Goal: Navigation & Orientation: Find specific page/section

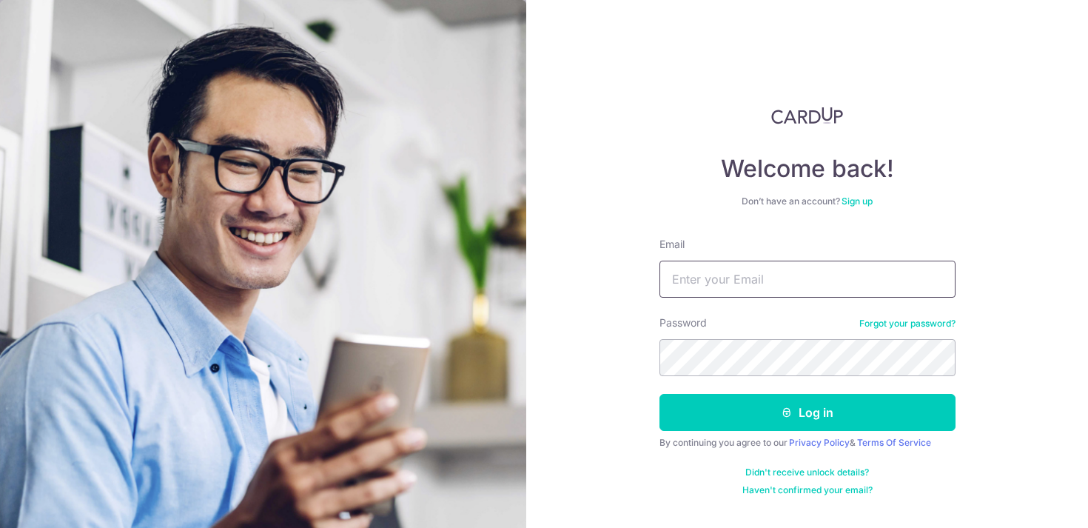
click at [699, 278] on input "Email" at bounding box center [807, 279] width 296 height 37
type input "teosf21@gmail.com"
click at [659, 394] on button "Log in" at bounding box center [807, 412] width 296 height 37
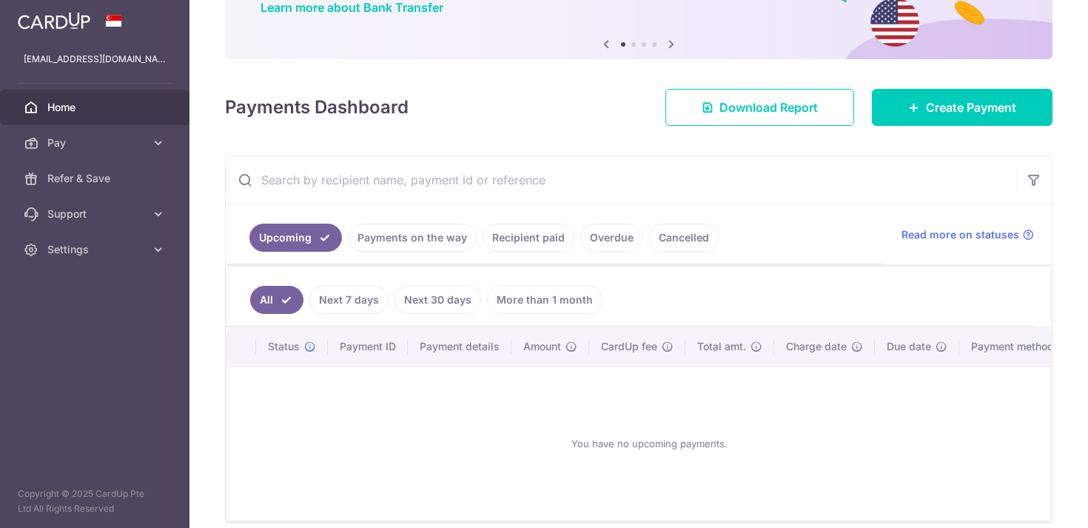
click at [349, 298] on link "Next 7 days" at bounding box center [348, 300] width 79 height 28
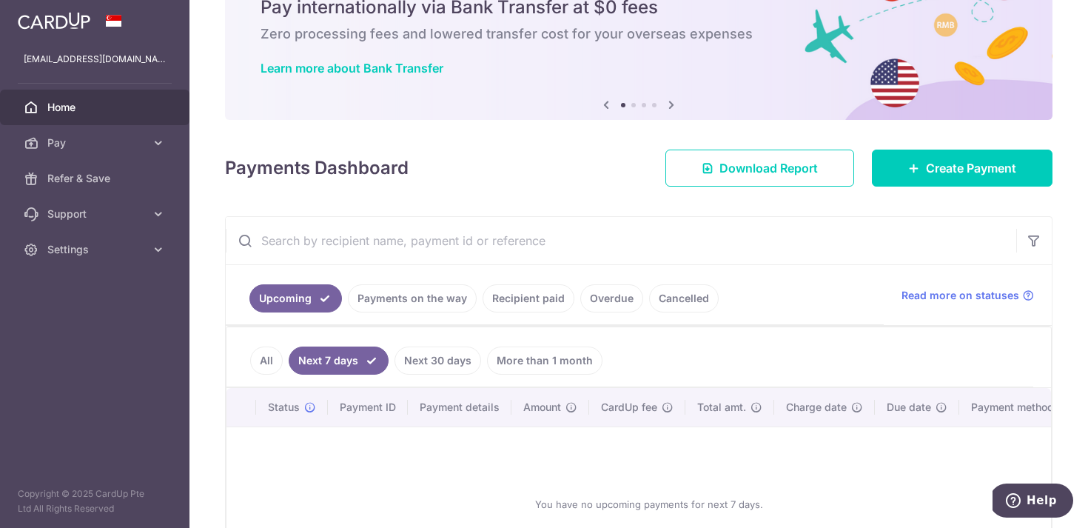
scroll to position [130, 0]
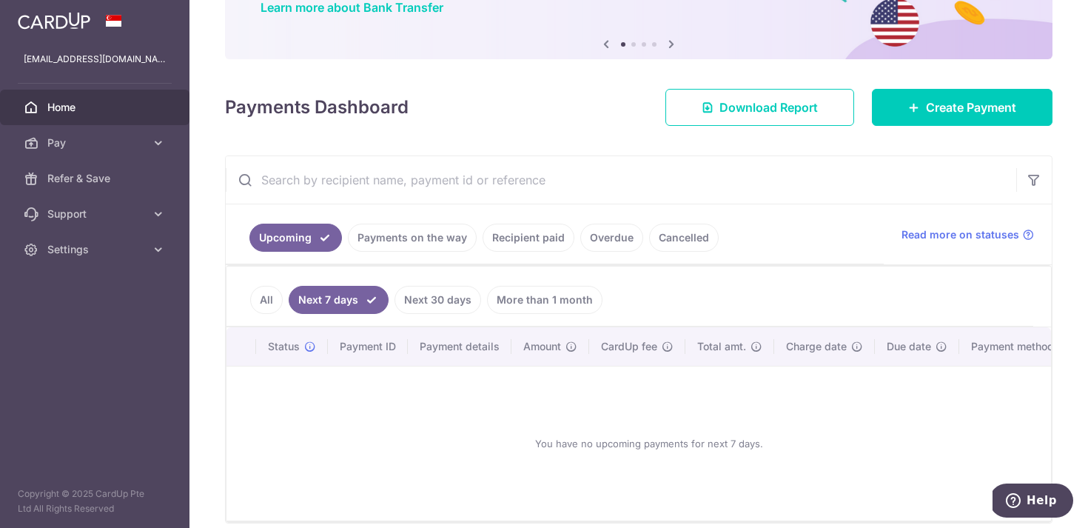
click at [402, 235] on link "Payments on the way" at bounding box center [412, 238] width 129 height 28
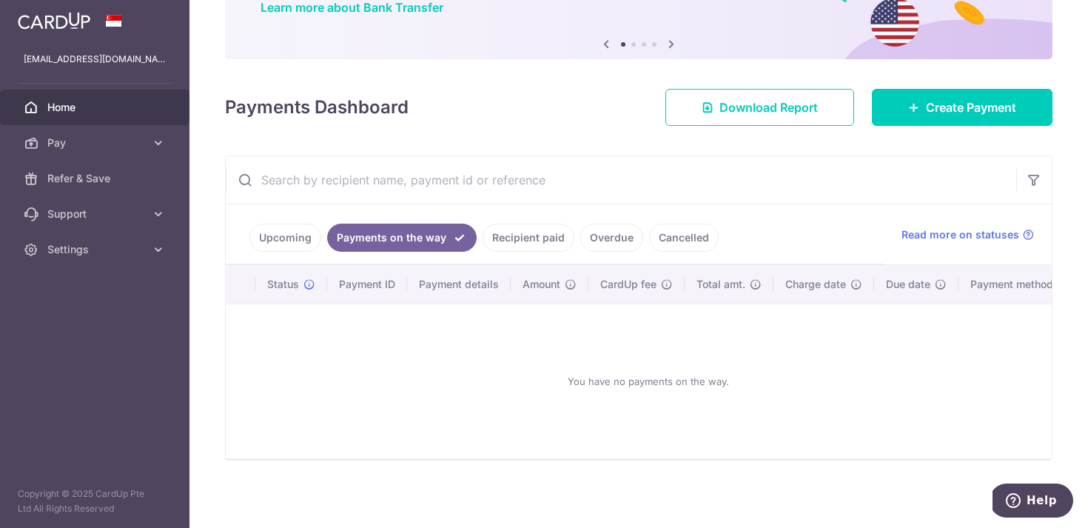
click at [508, 227] on link "Recipient paid" at bounding box center [529, 238] width 92 height 28
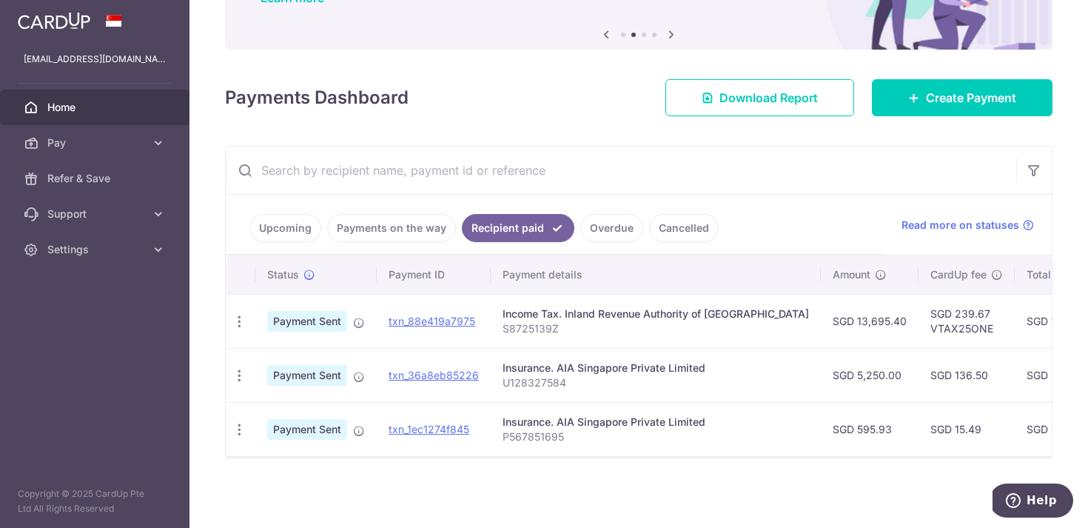
scroll to position [0, 0]
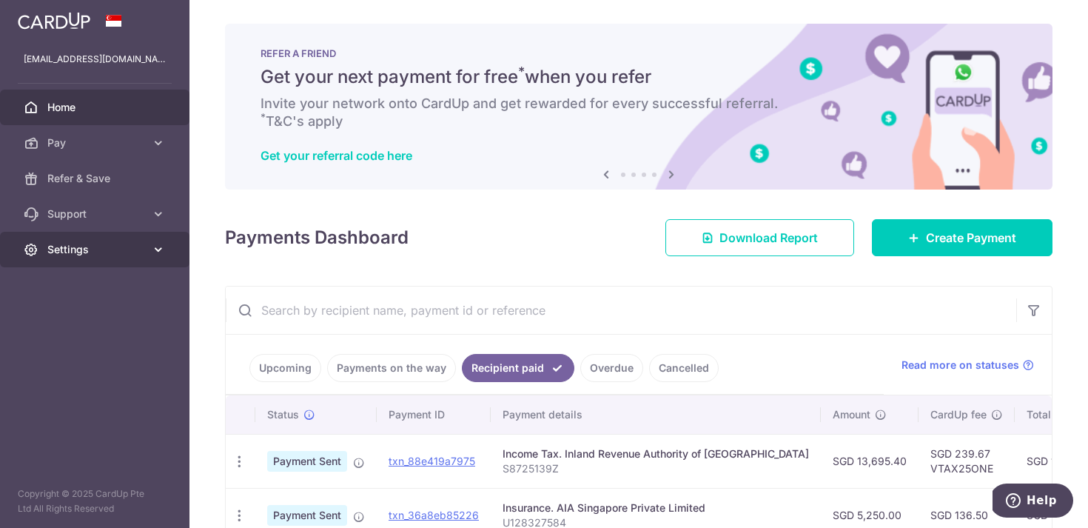
click at [93, 257] on link "Settings" at bounding box center [94, 250] width 189 height 36
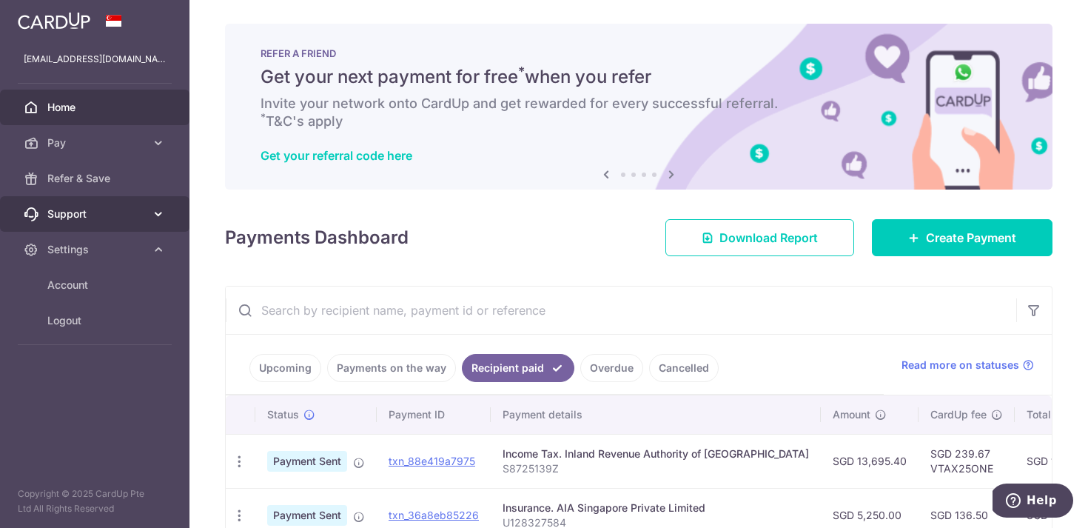
click at [107, 227] on link "Support" at bounding box center [94, 214] width 189 height 36
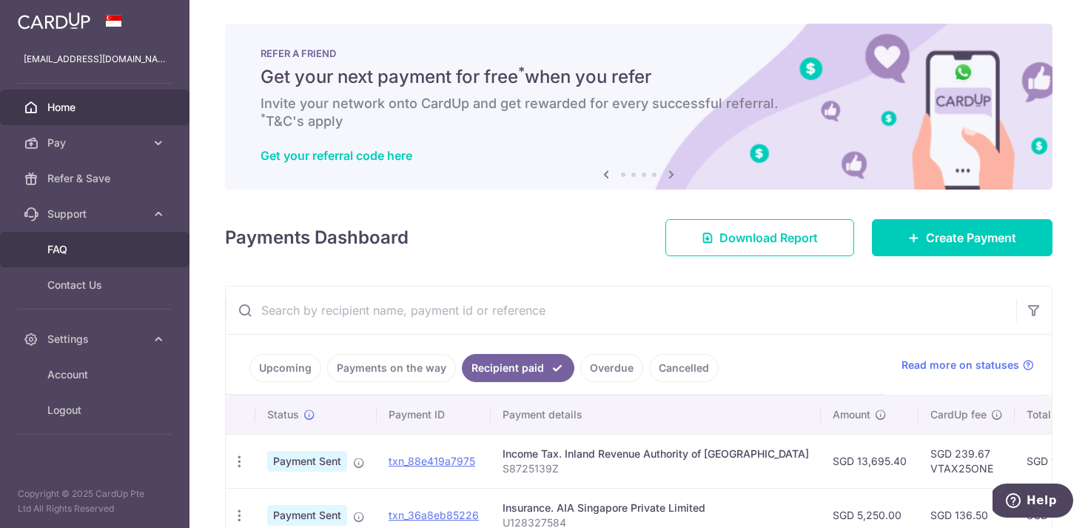
click at [84, 252] on span "FAQ" at bounding box center [96, 249] width 98 height 15
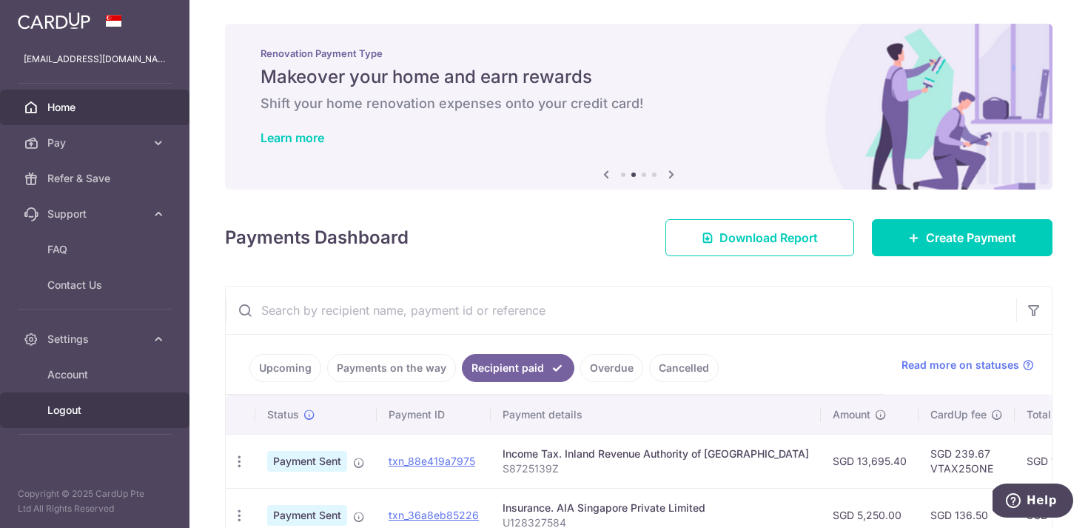
click at [58, 417] on span "Logout" at bounding box center [96, 410] width 98 height 15
